Goal: Transaction & Acquisition: Purchase product/service

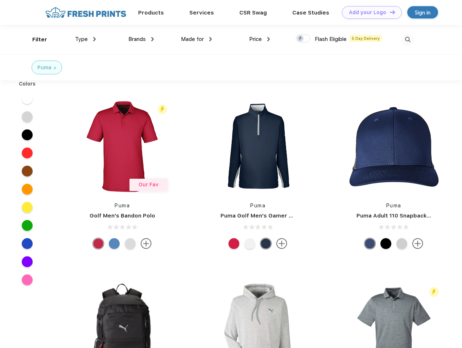
scroll to position [0, 0]
click at [369, 12] on link "Add your Logo Design Tool" at bounding box center [372, 12] width 60 height 13
click at [0, 0] on div "Design Tool" at bounding box center [0, 0] width 0 height 0
click at [389, 12] on link "Add your Logo Design Tool" at bounding box center [372, 12] width 60 height 13
click at [35, 40] on div "Filter" at bounding box center [39, 40] width 15 height 8
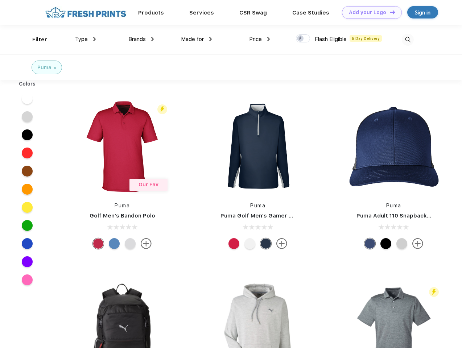
click at [86, 39] on span "Type" at bounding box center [81, 39] width 13 height 7
click at [141, 39] on span "Brands" at bounding box center [136, 39] width 17 height 7
click at [197, 39] on span "Made for" at bounding box center [192, 39] width 23 height 7
click at [260, 39] on span "Price" at bounding box center [255, 39] width 13 height 7
click at [303, 39] on div at bounding box center [303, 38] width 14 height 8
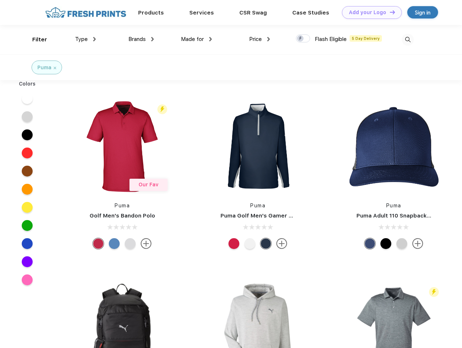
click at [301, 39] on input "checkbox" at bounding box center [298, 36] width 5 height 5
click at [408, 40] on img at bounding box center [408, 40] width 12 height 12
